Goal: Information Seeking & Learning: Learn about a topic

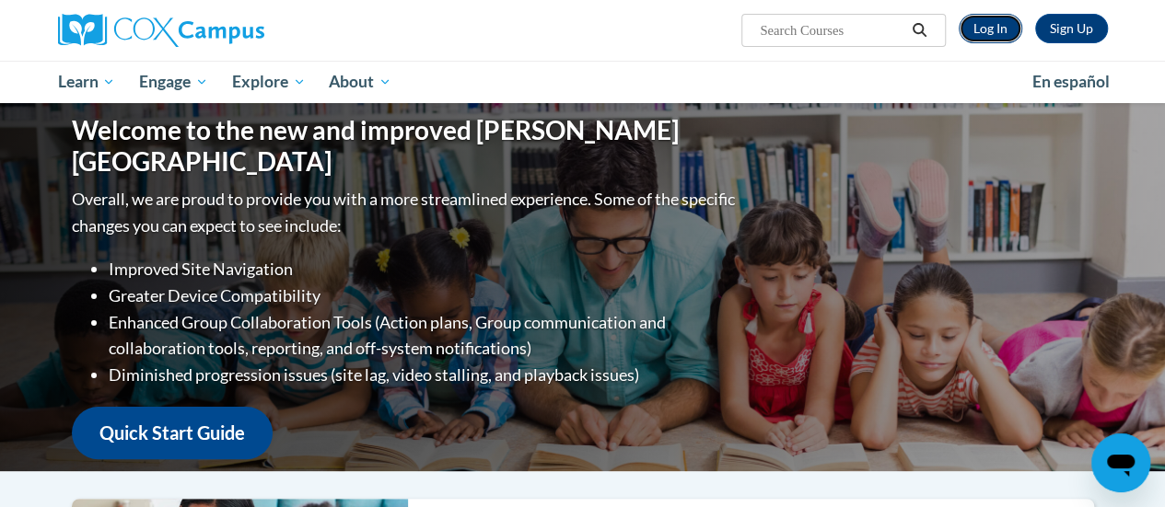
click at [989, 29] on link "Log In" at bounding box center [990, 28] width 64 height 29
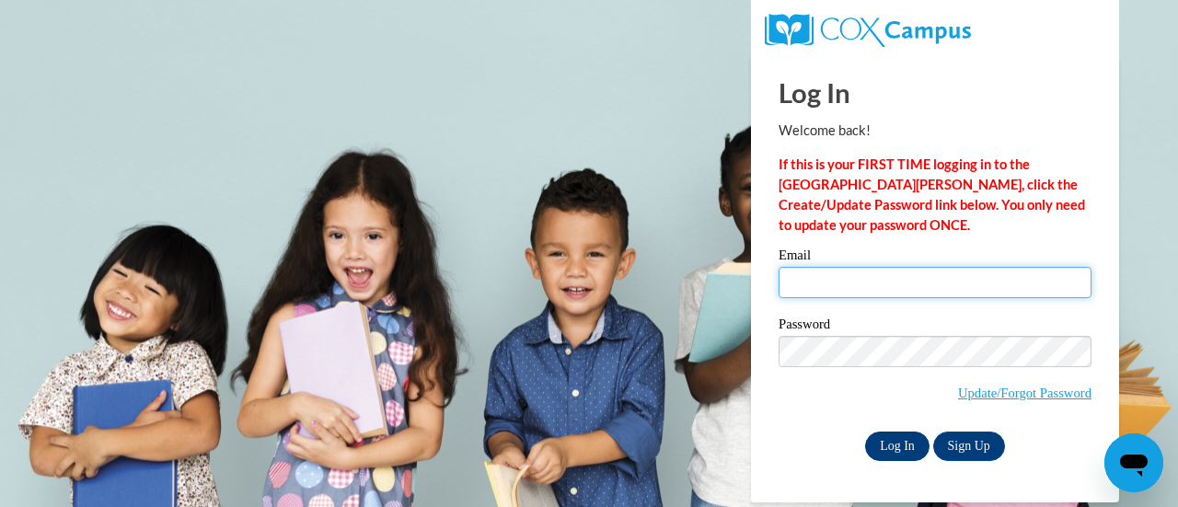
type input "sheila.hearn@rusd.org"
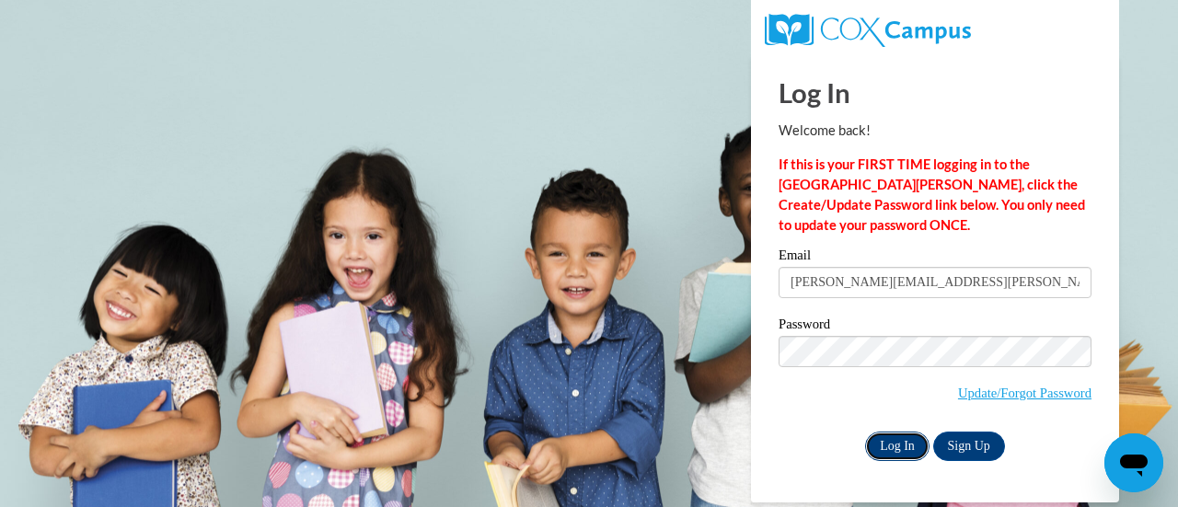
click at [889, 443] on input "Log In" at bounding box center [897, 446] width 64 height 29
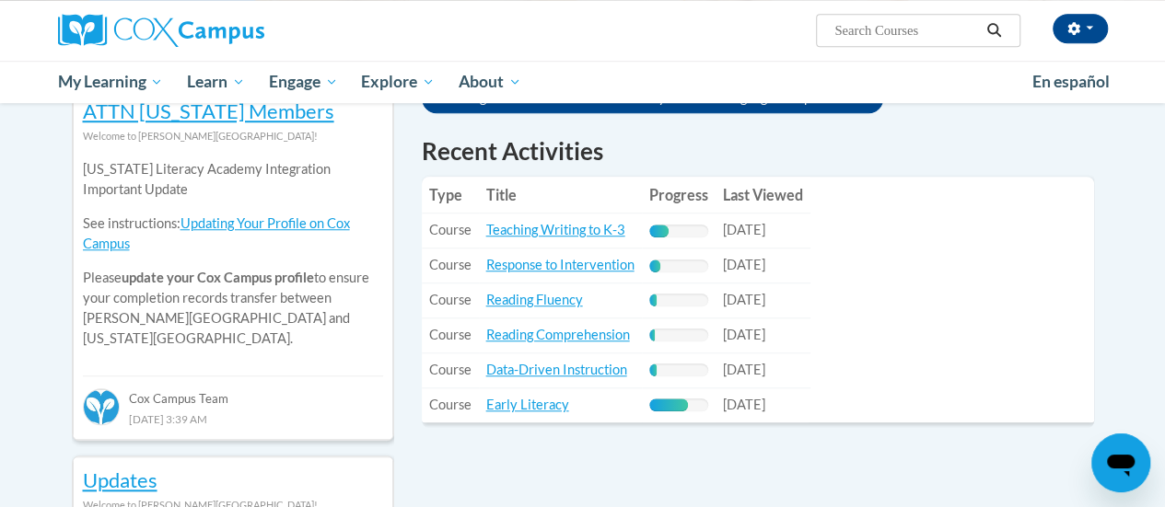
scroll to position [644, 0]
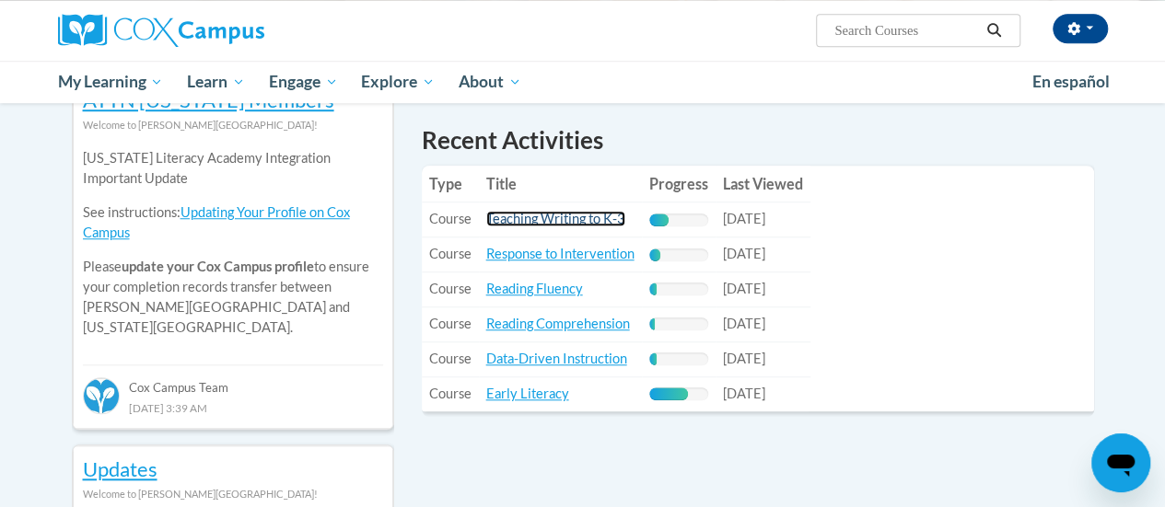
click at [510, 219] on link "Teaching Writing to K-3" at bounding box center [555, 219] width 139 height 16
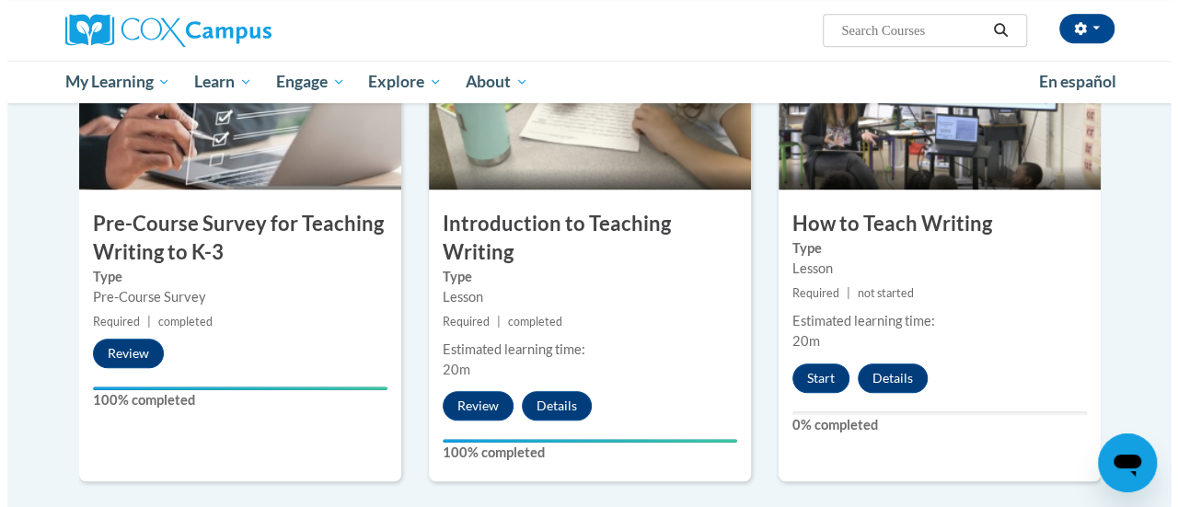
scroll to position [476, 0]
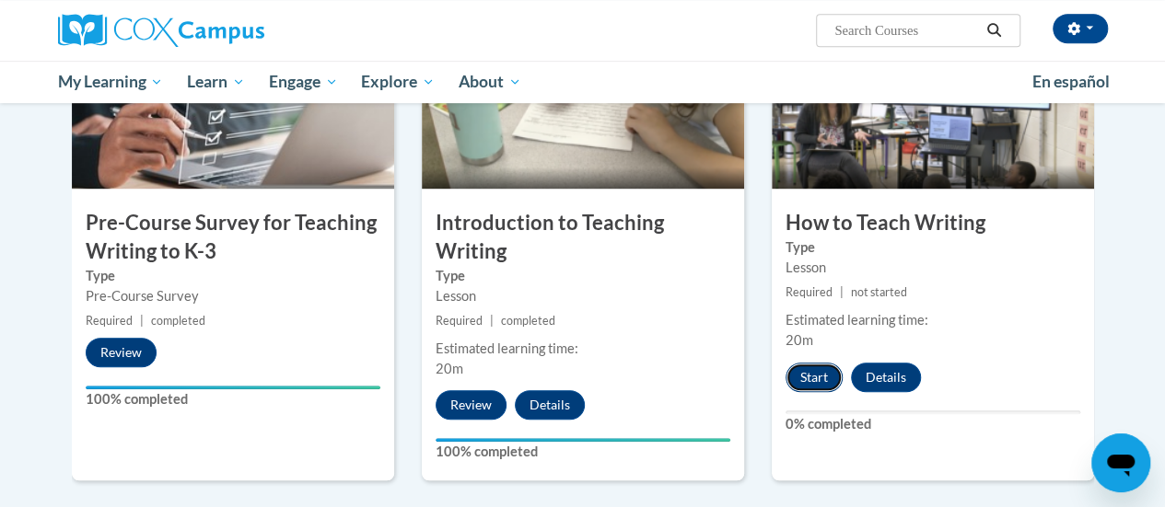
click at [805, 374] on button "Start" at bounding box center [813, 377] width 57 height 29
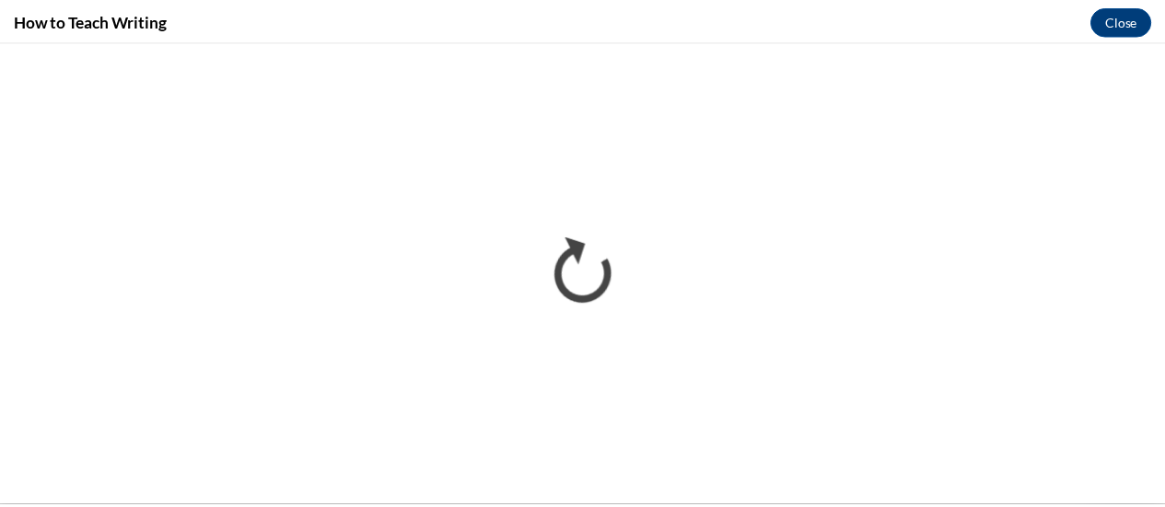
scroll to position [0, 0]
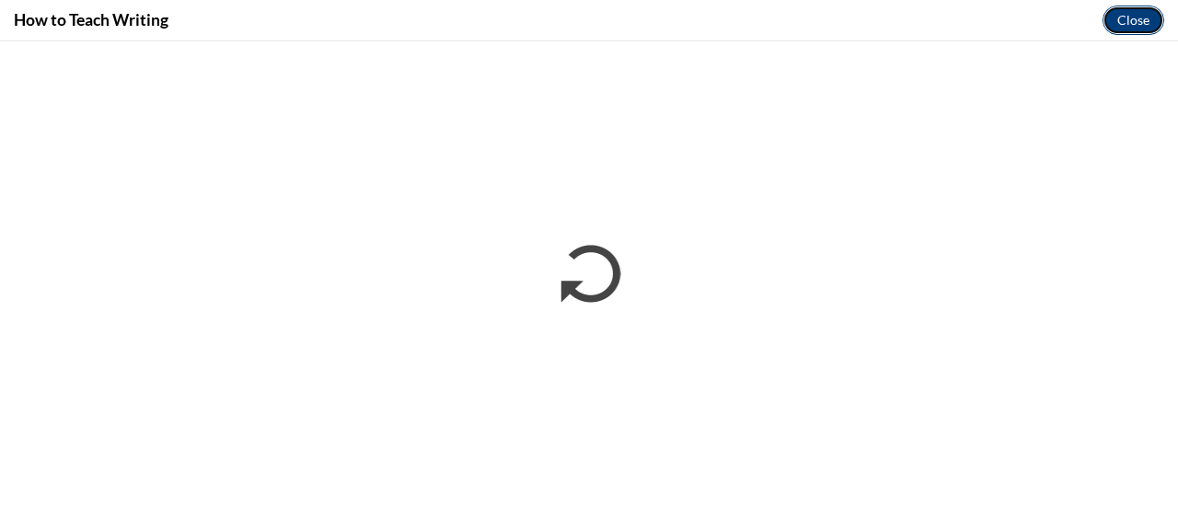
click at [1128, 17] on button "Close" at bounding box center [1134, 20] width 62 height 29
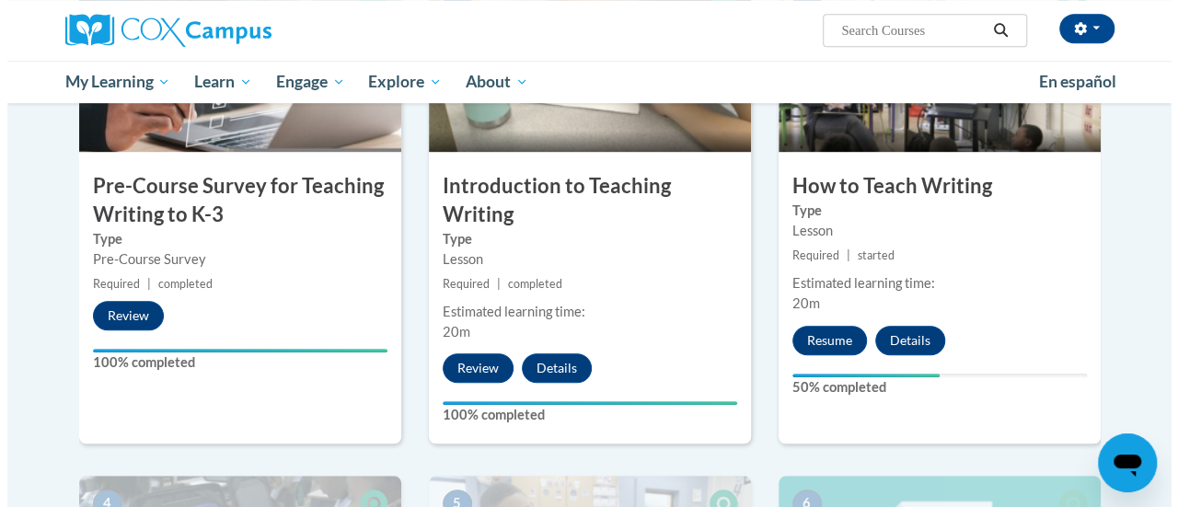
scroll to position [511, 0]
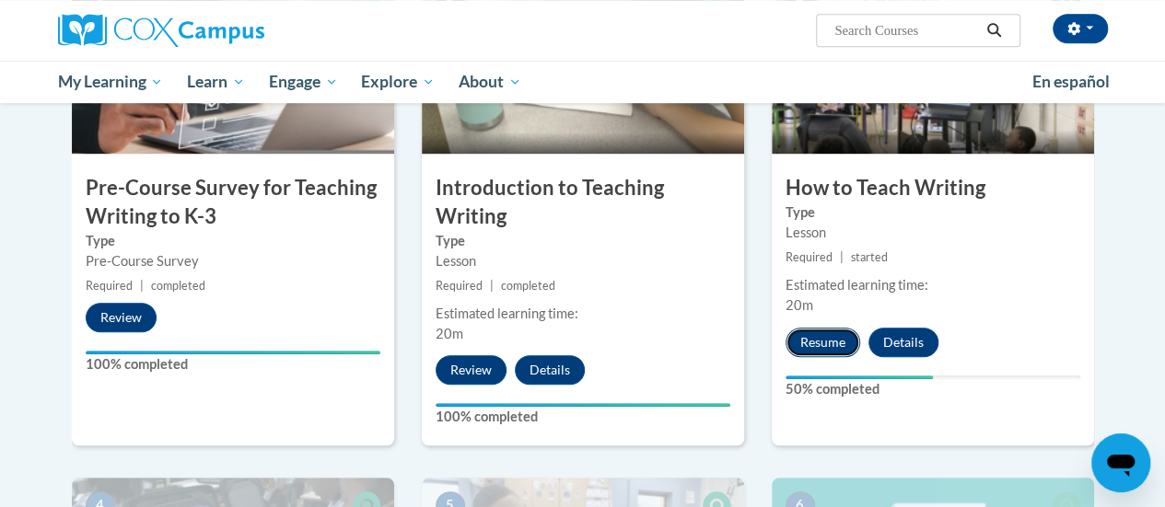
click at [821, 343] on button "Resume" at bounding box center [822, 342] width 75 height 29
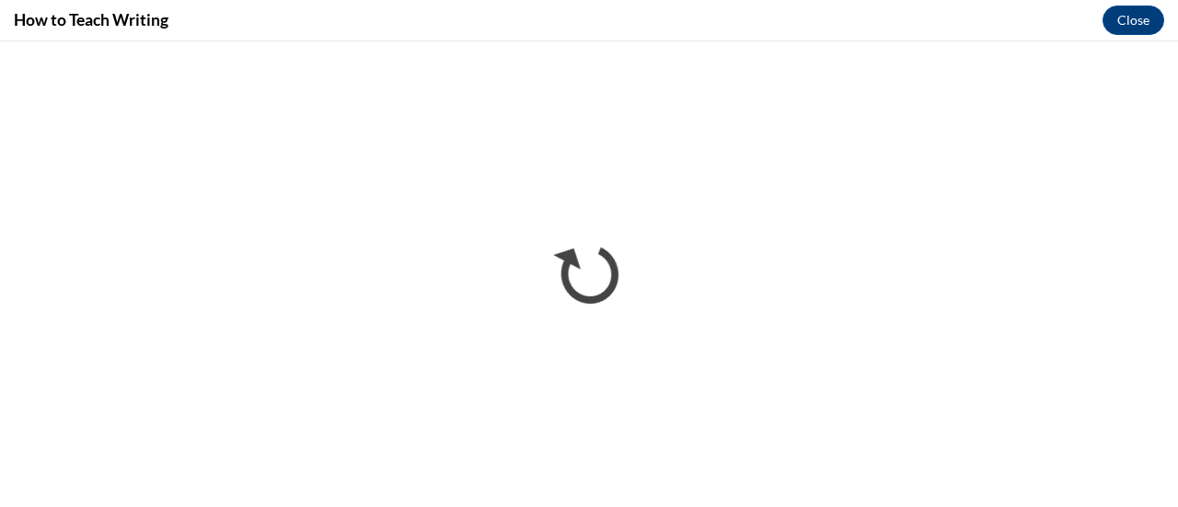
scroll to position [0, 0]
